Goal: Task Accomplishment & Management: Manage account settings

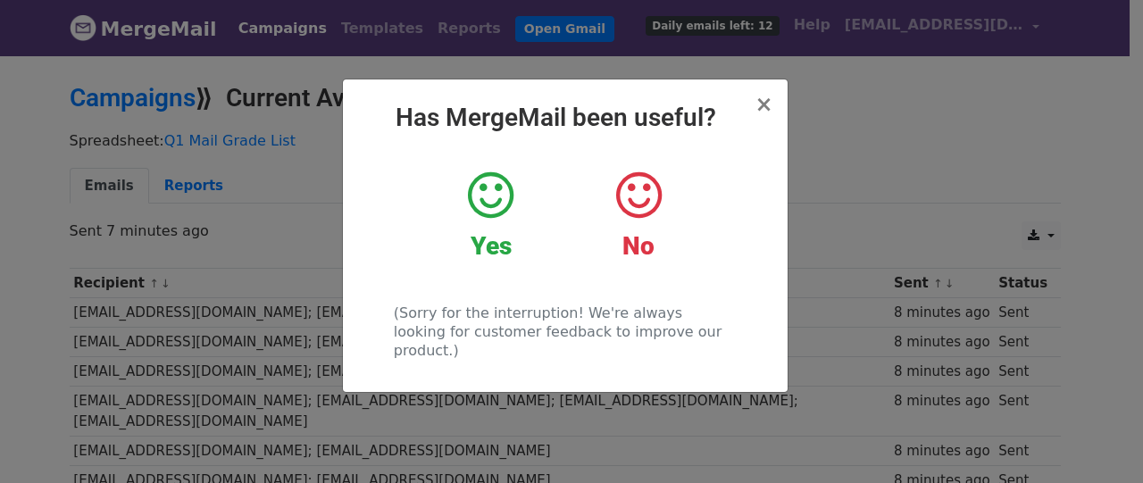
click at [474, 190] on icon at bounding box center [491, 196] width 46 height 54
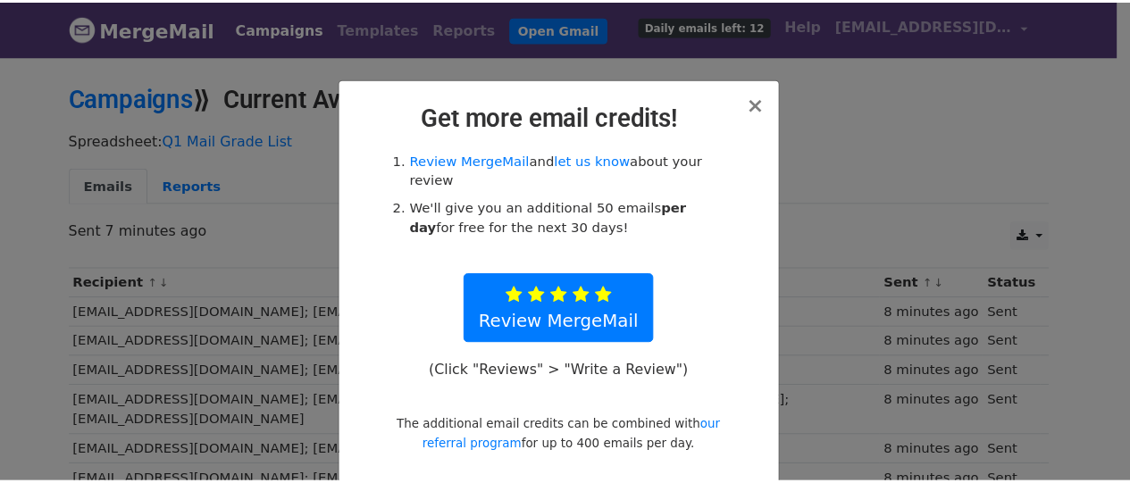
scroll to position [16, 0]
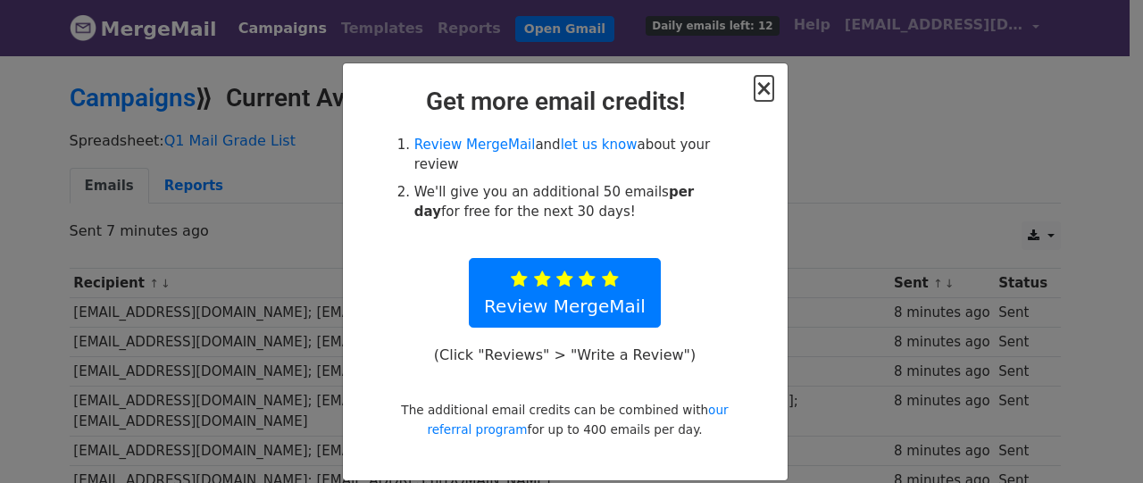
click at [758, 87] on span "×" at bounding box center [764, 88] width 18 height 25
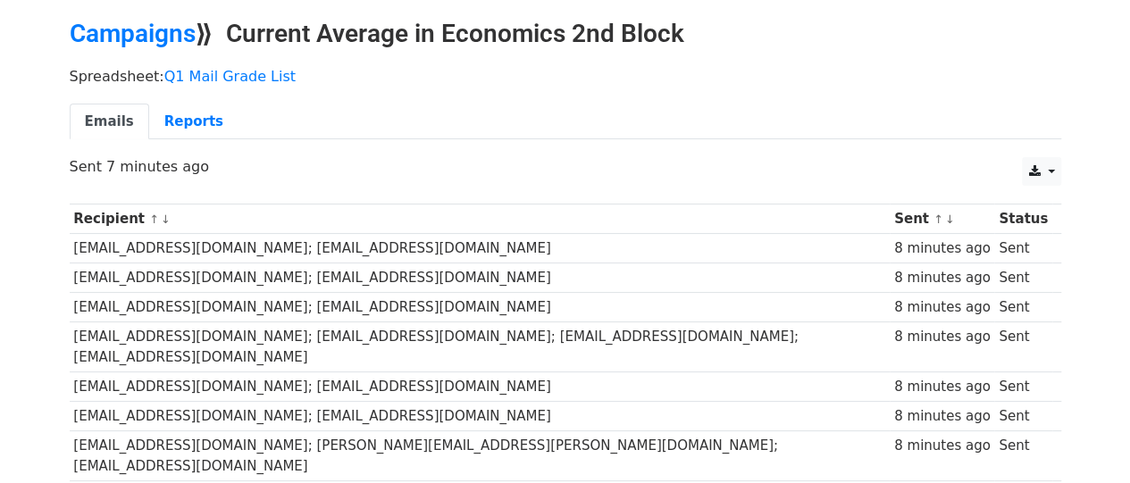
scroll to position [0, 0]
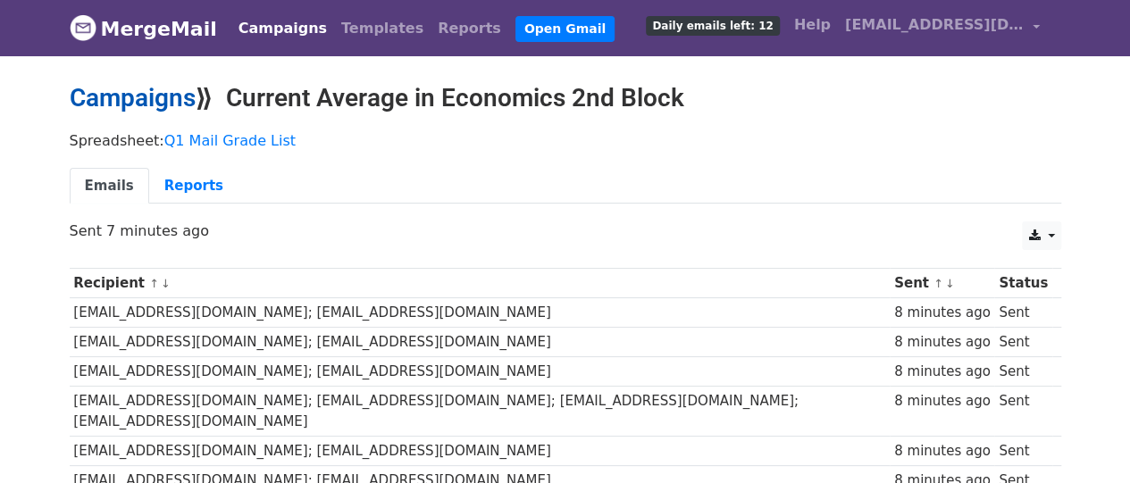
click at [177, 90] on link "Campaigns" at bounding box center [133, 97] width 126 height 29
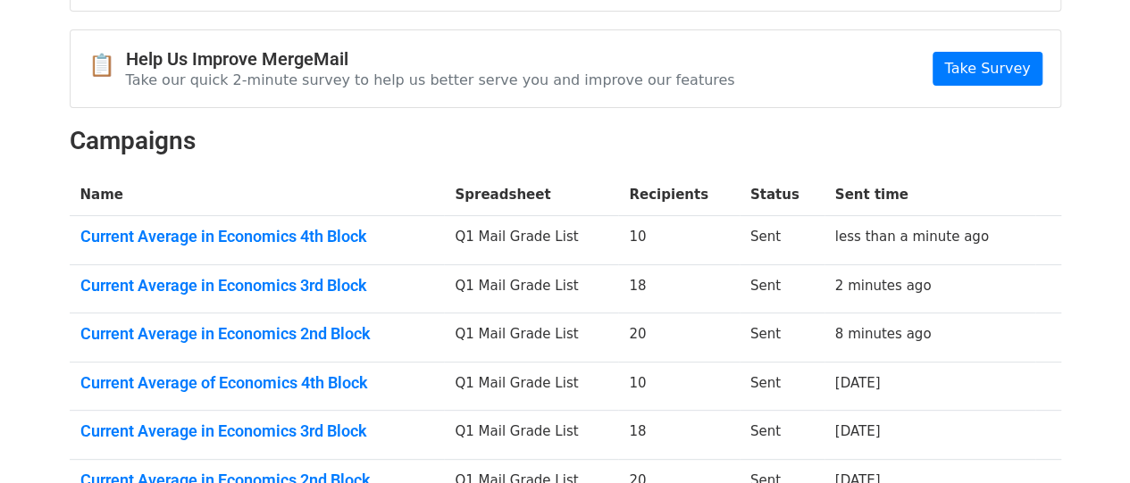
scroll to position [179, 0]
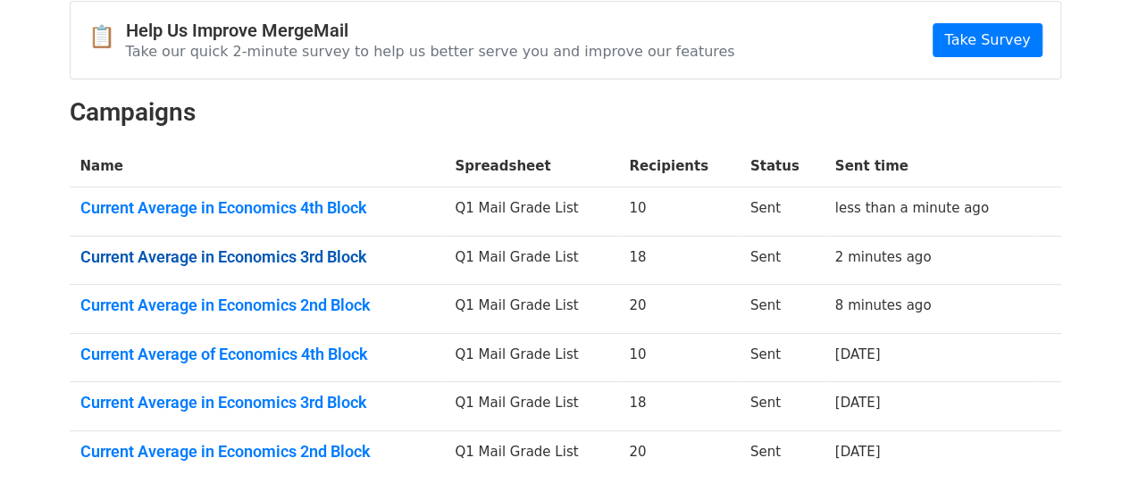
click at [277, 251] on link "Current Average in Economics 3rd Block" at bounding box center [257, 257] width 354 height 20
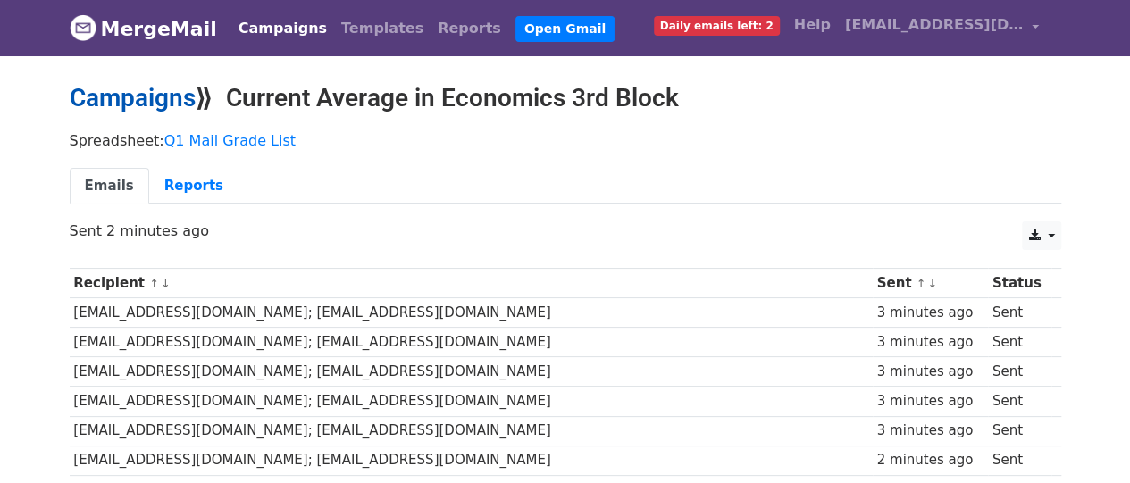
click at [130, 103] on link "Campaigns" at bounding box center [133, 97] width 126 height 29
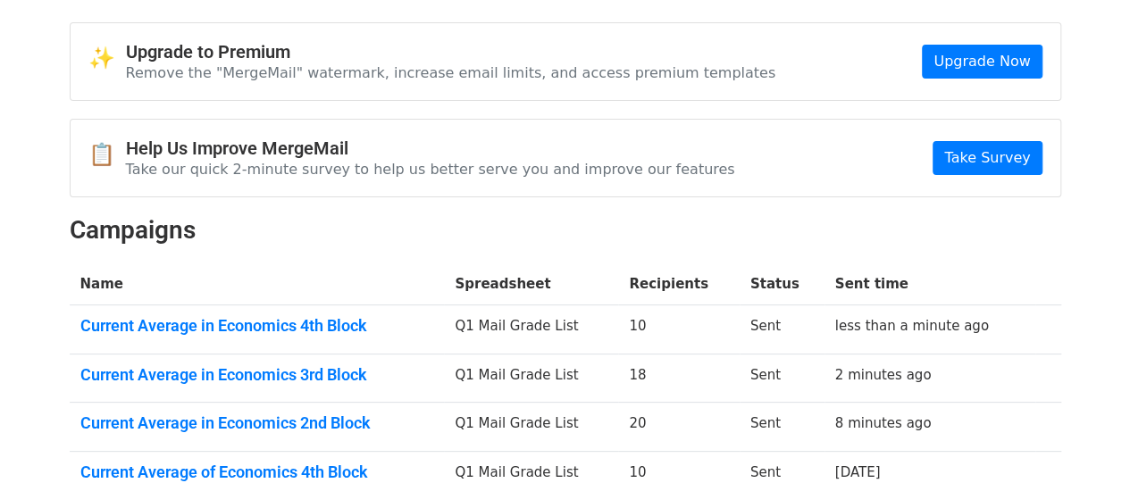
scroll to position [89, 0]
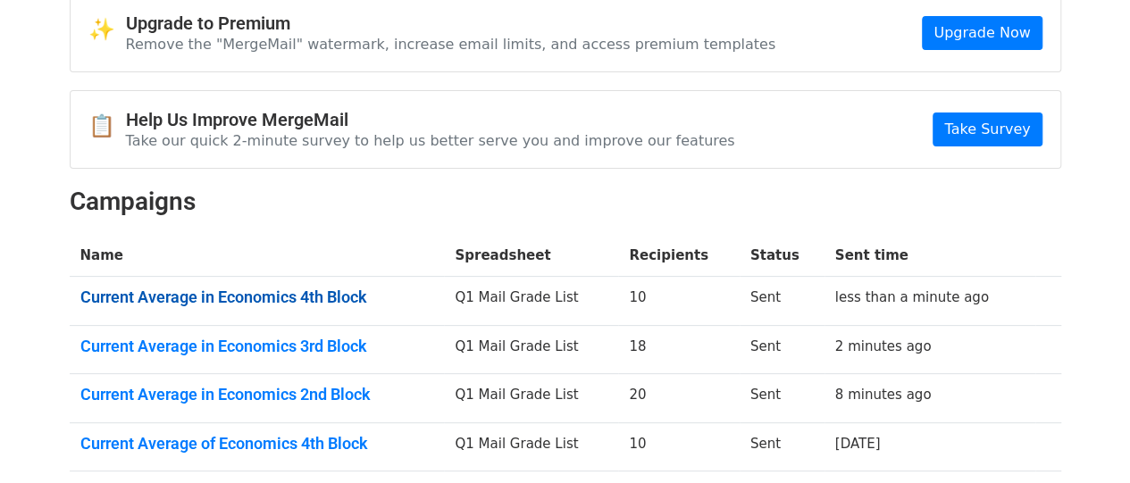
click at [332, 293] on link "Current Average in Economics 4th Block" at bounding box center [257, 298] width 354 height 20
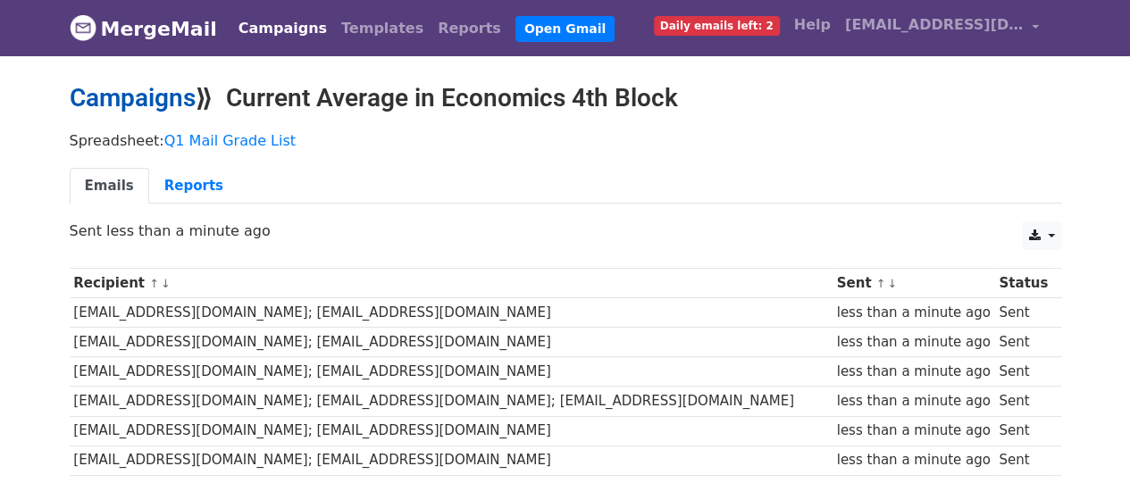
click at [136, 105] on link "Campaigns" at bounding box center [133, 97] width 126 height 29
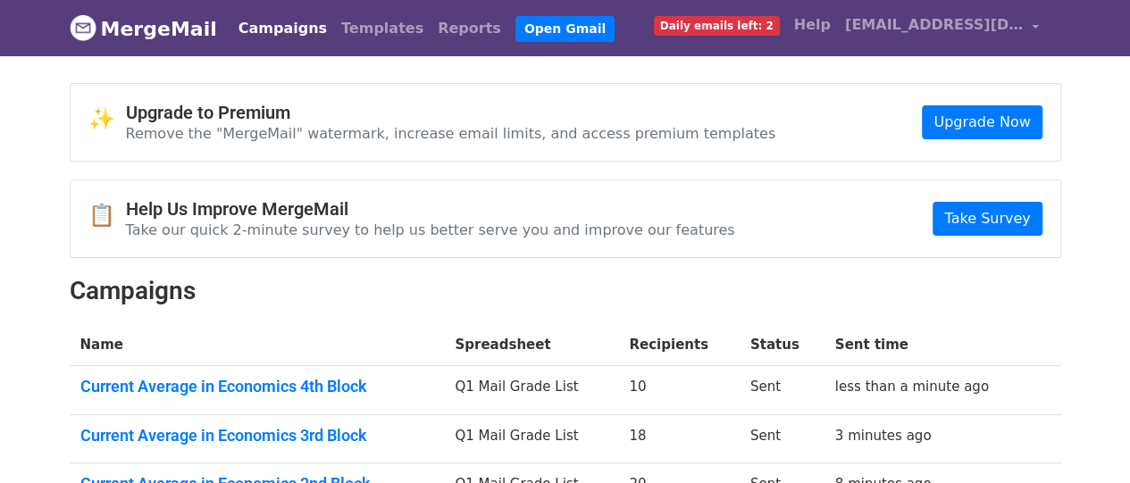
click at [768, 24] on span "Daily emails left: 2" at bounding box center [717, 26] width 126 height 20
